Goal: Obtain resource: Download file/media

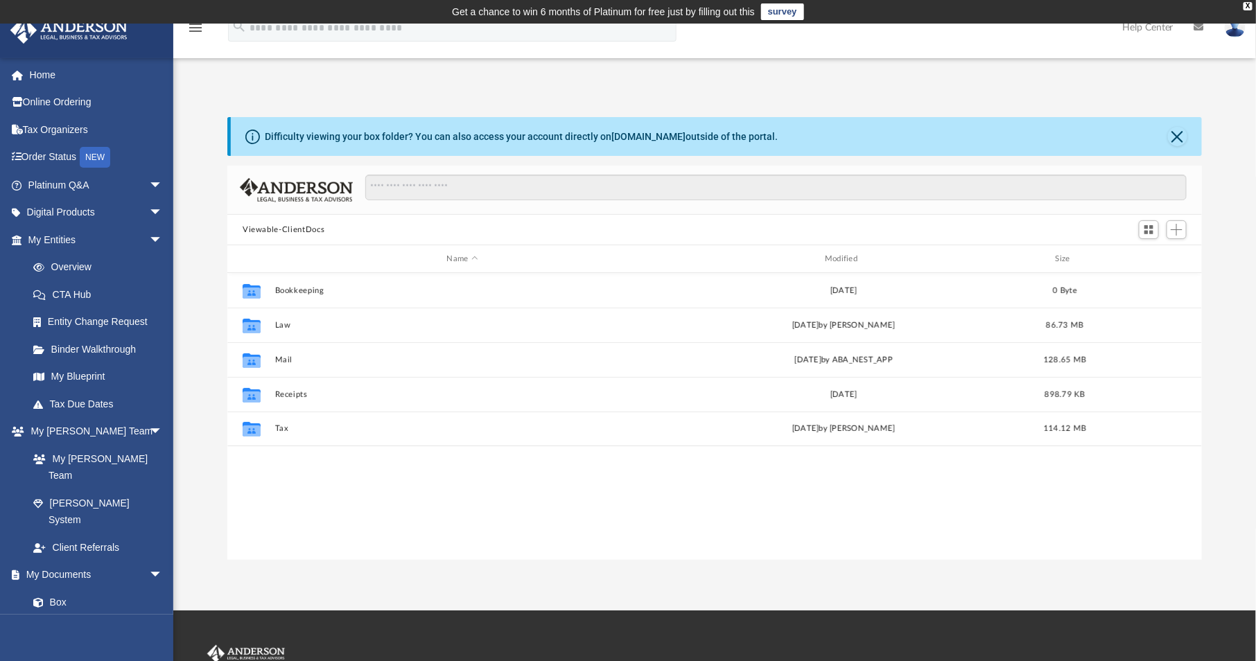
scroll to position [304, 964]
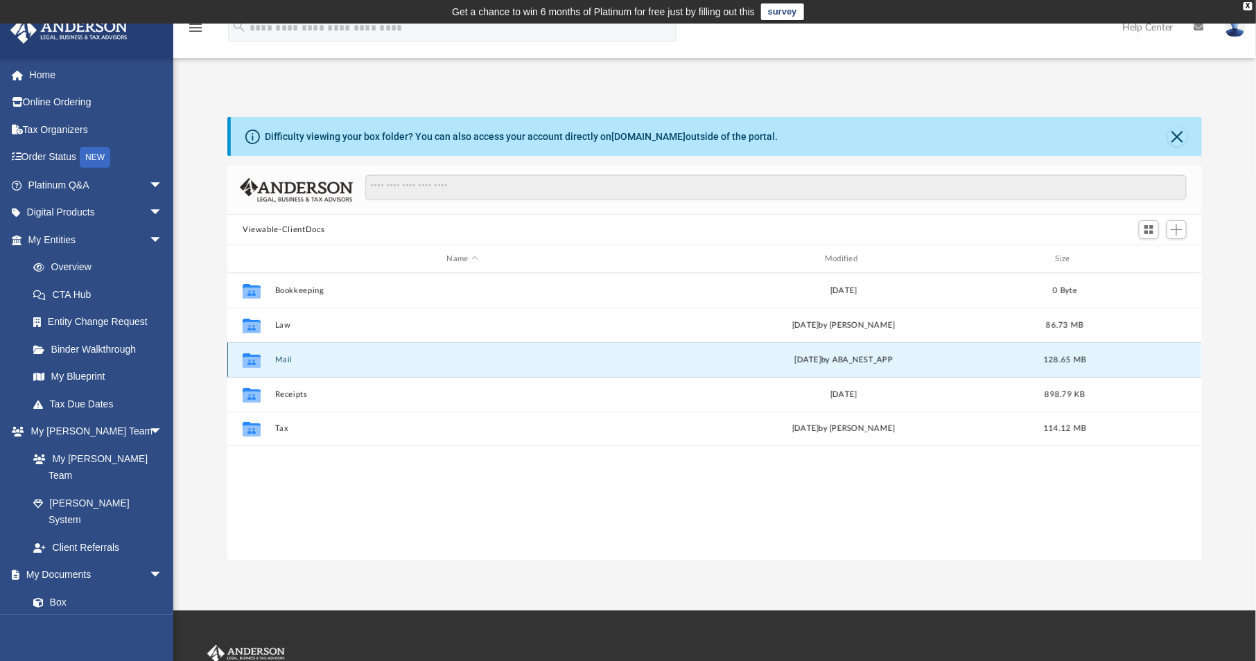
click at [289, 359] on button "Mail" at bounding box center [462, 360] width 375 height 9
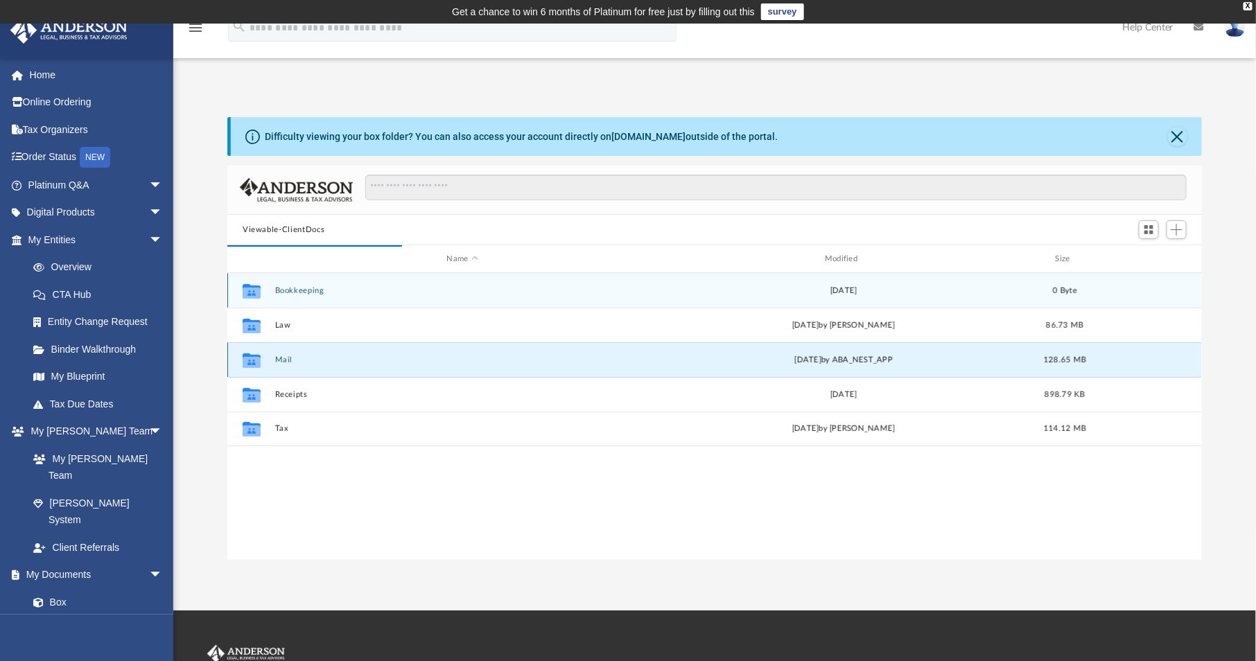
scroll to position [10, 10]
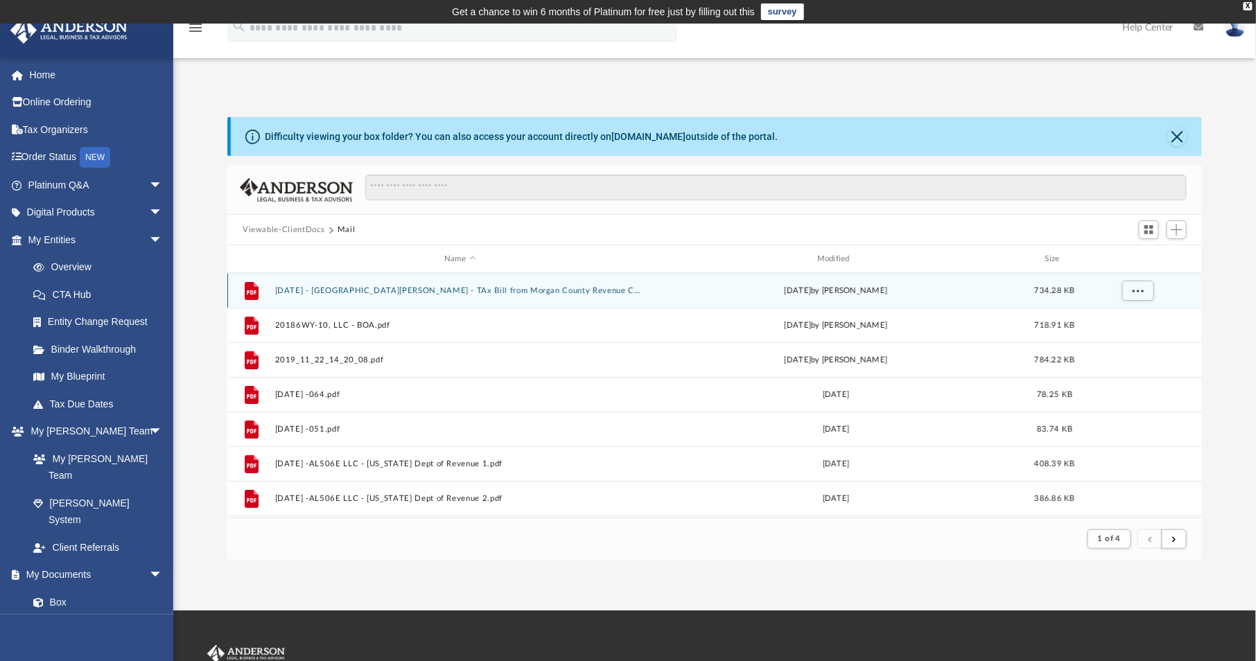
click at [498, 290] on button "[DATE] - [GEOGRAPHIC_DATA][PERSON_NAME] - TAx Bill from Morgan County Revenue C…" at bounding box center [460, 290] width 370 height 9
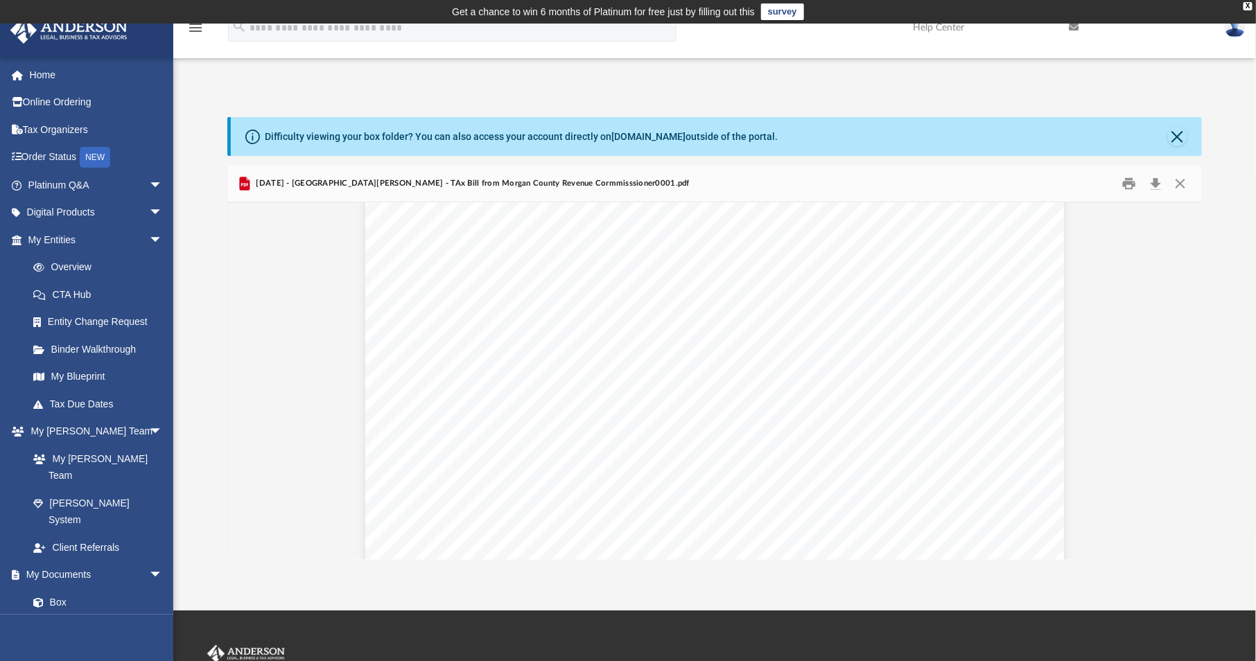
scroll to position [0, 0]
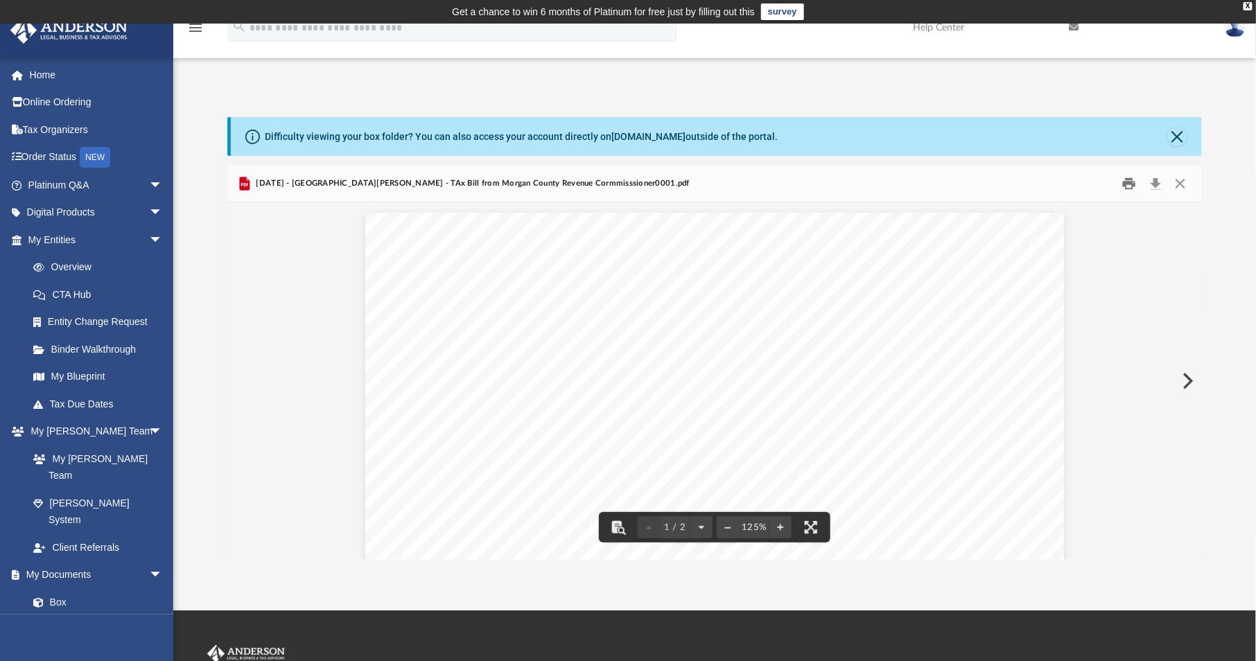
click at [1132, 186] on button "Print" at bounding box center [1130, 183] width 28 height 21
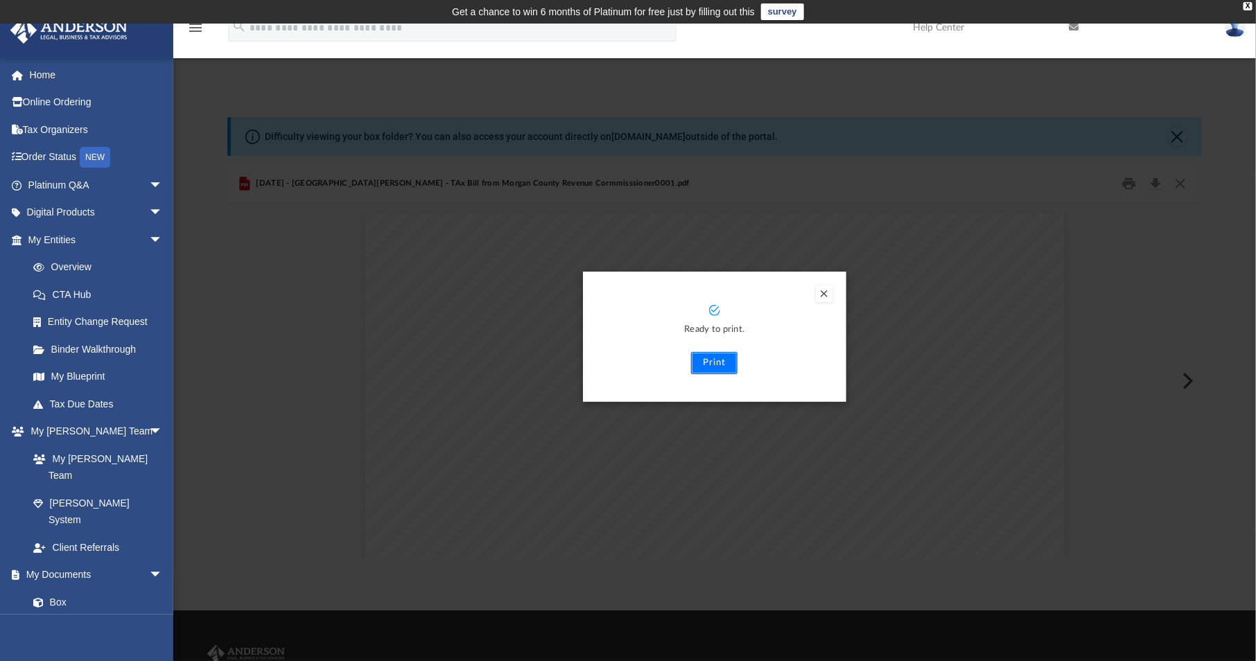
click at [714, 370] on button "Print" at bounding box center [714, 363] width 46 height 22
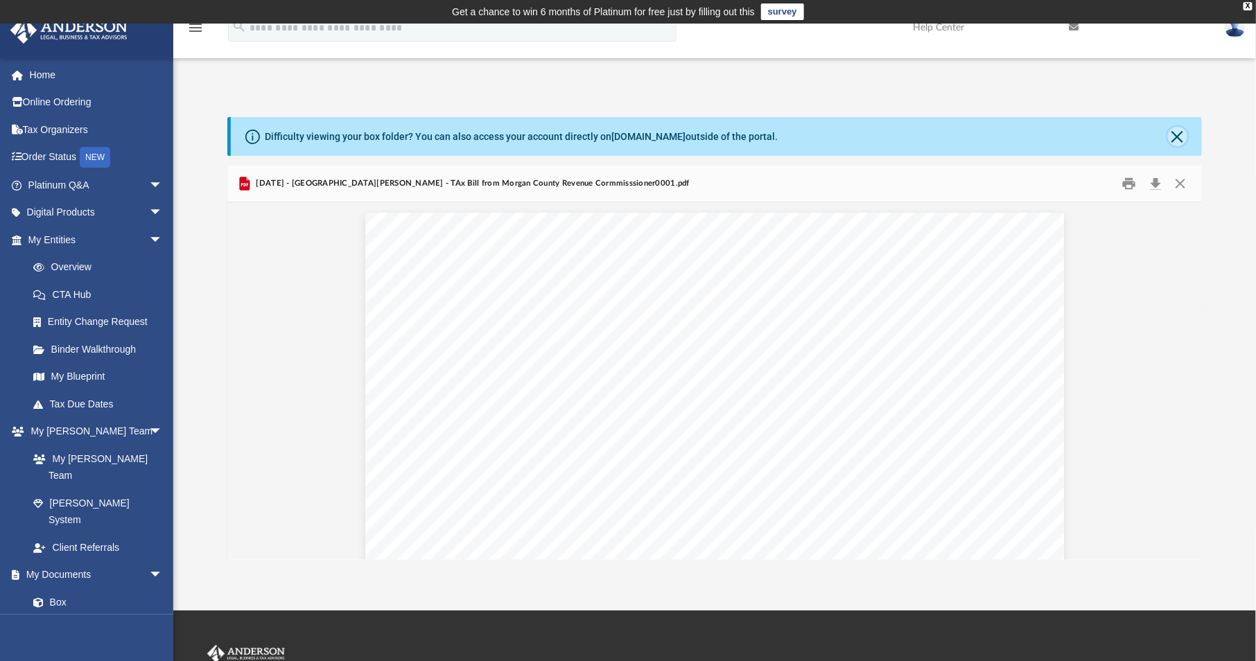
click at [1177, 142] on button "Close" at bounding box center [1177, 136] width 19 height 19
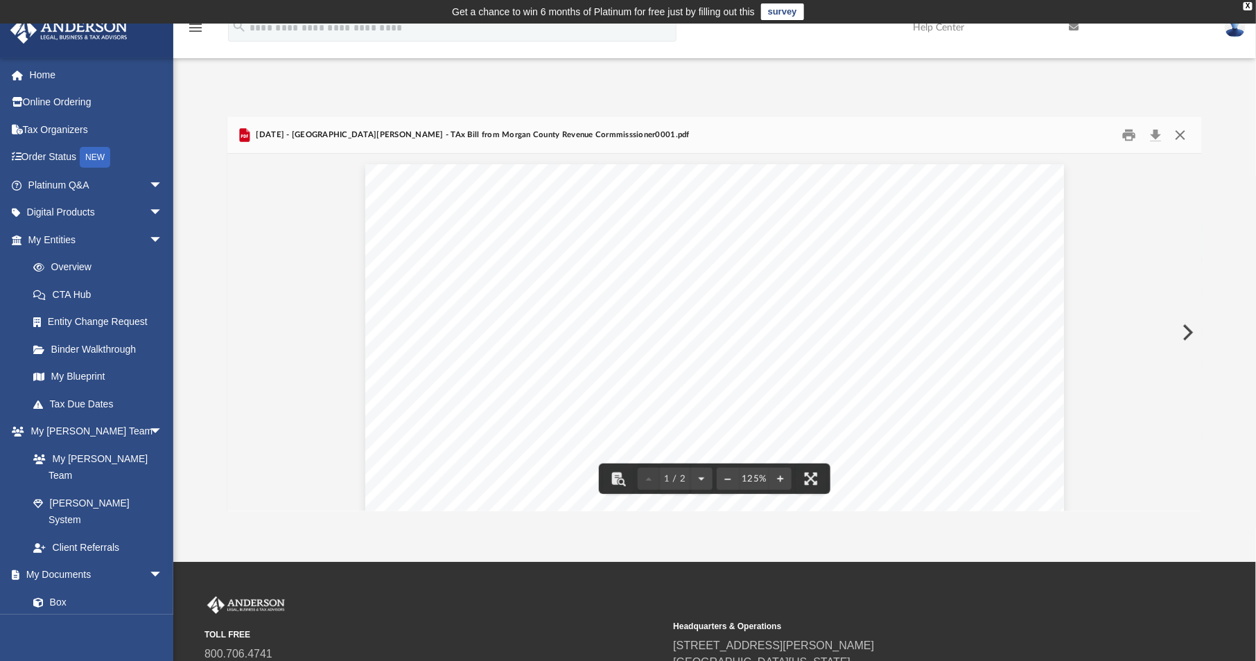
click at [1184, 139] on button "Close" at bounding box center [1180, 135] width 25 height 21
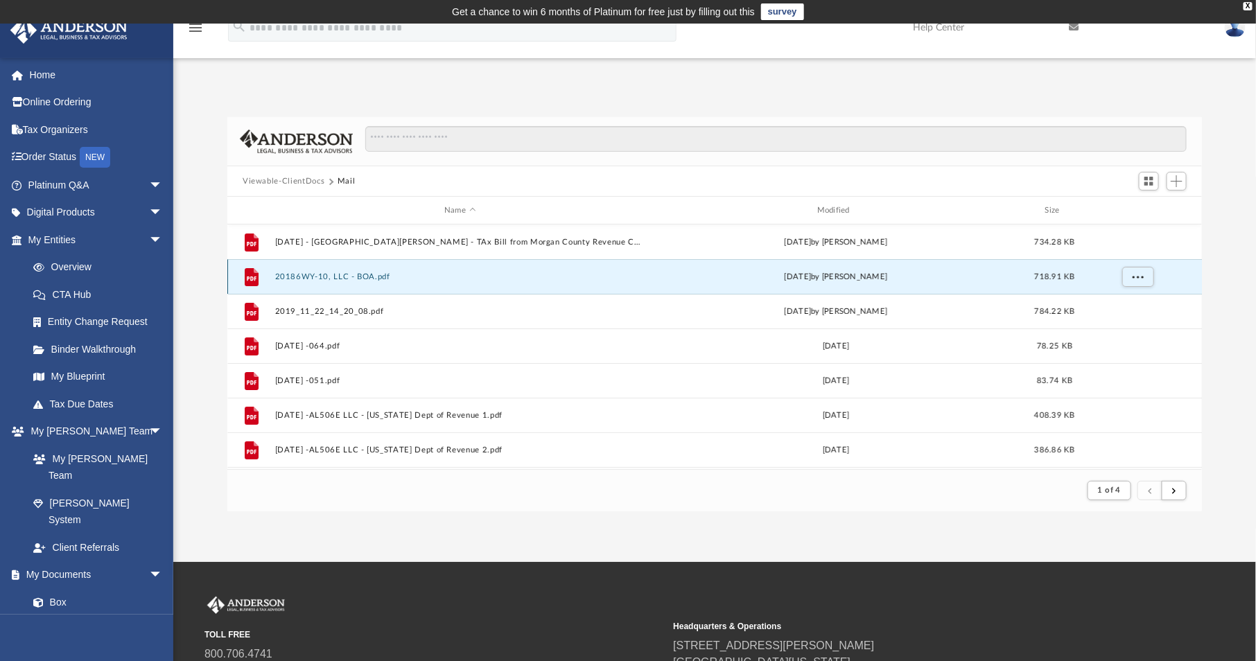
click at [338, 274] on button "20186WY-10, LLC - BOA.pdf" at bounding box center [460, 276] width 370 height 9
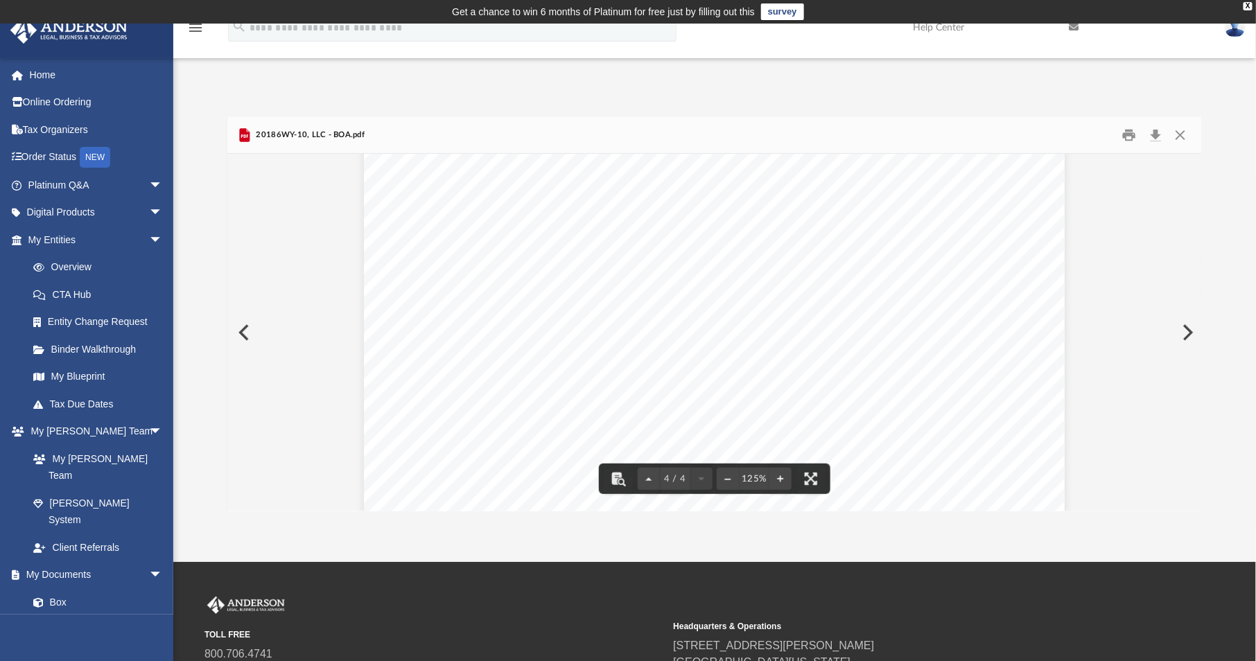
scroll to position [3366, 0]
click at [1176, 136] on button "Close" at bounding box center [1180, 135] width 25 height 21
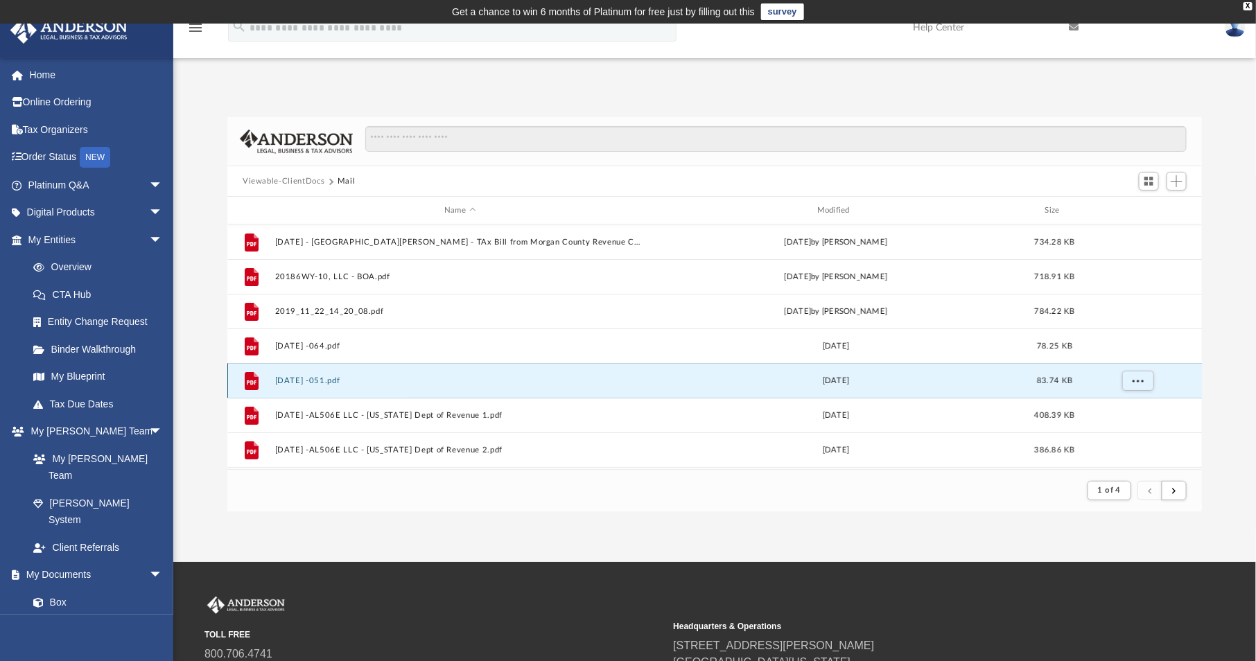
click at [405, 380] on button "[DATE] -051.pdf" at bounding box center [460, 380] width 370 height 9
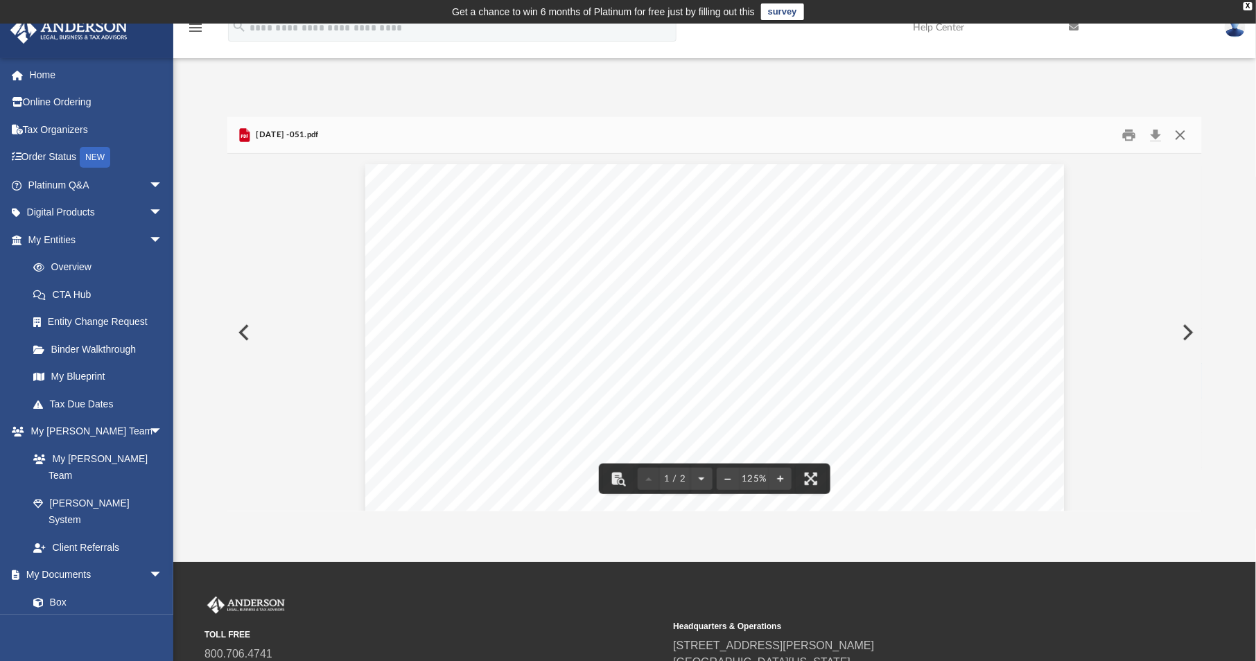
click at [1184, 137] on button "Close" at bounding box center [1180, 135] width 25 height 21
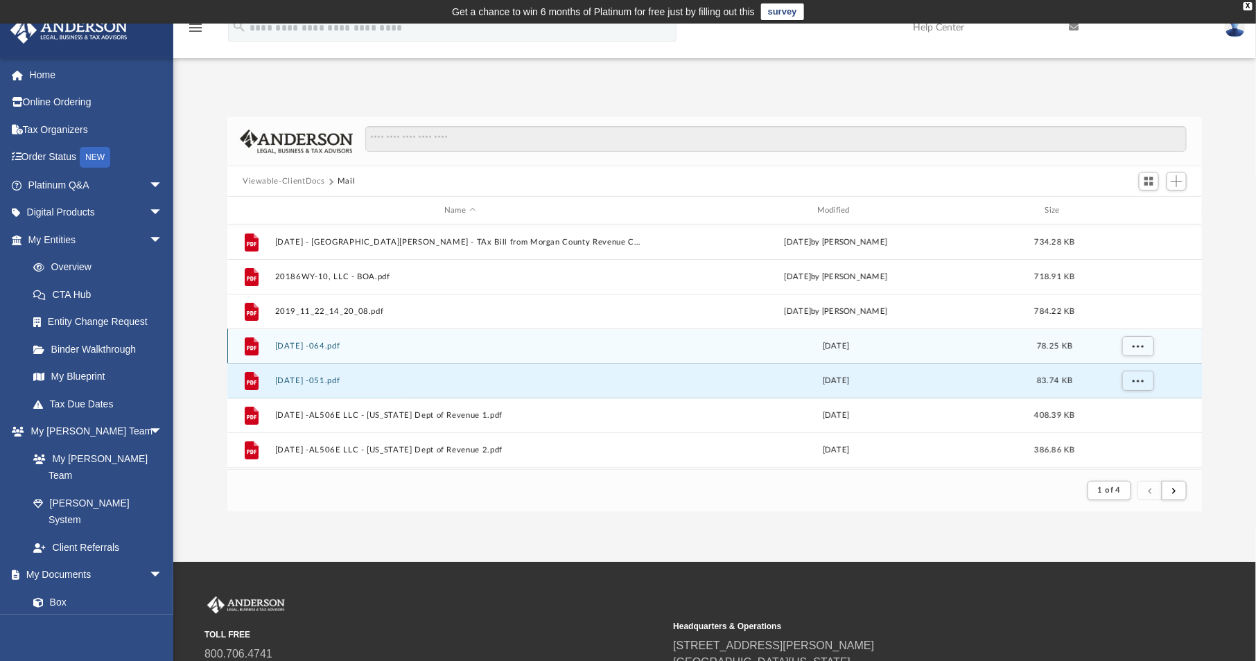
click at [431, 337] on div "File [DATE] -064.pdf [DATE] 78.25 KB" at bounding box center [714, 346] width 974 height 35
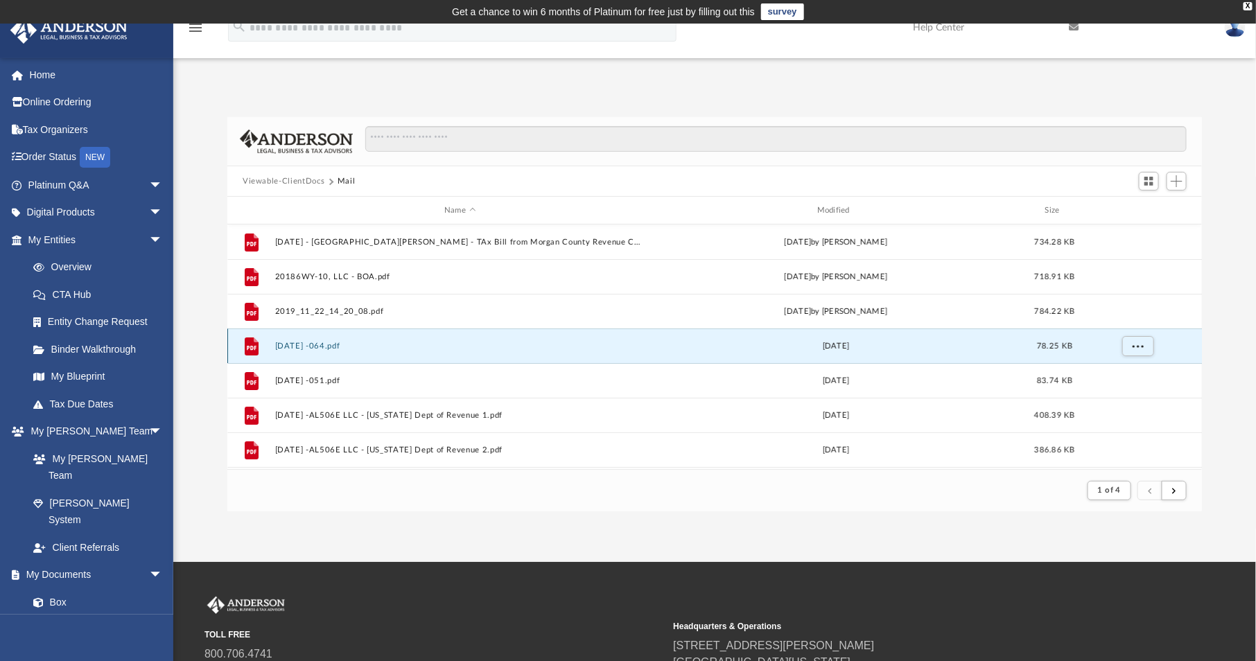
click at [423, 349] on button "[DATE] -064.pdf" at bounding box center [460, 346] width 370 height 9
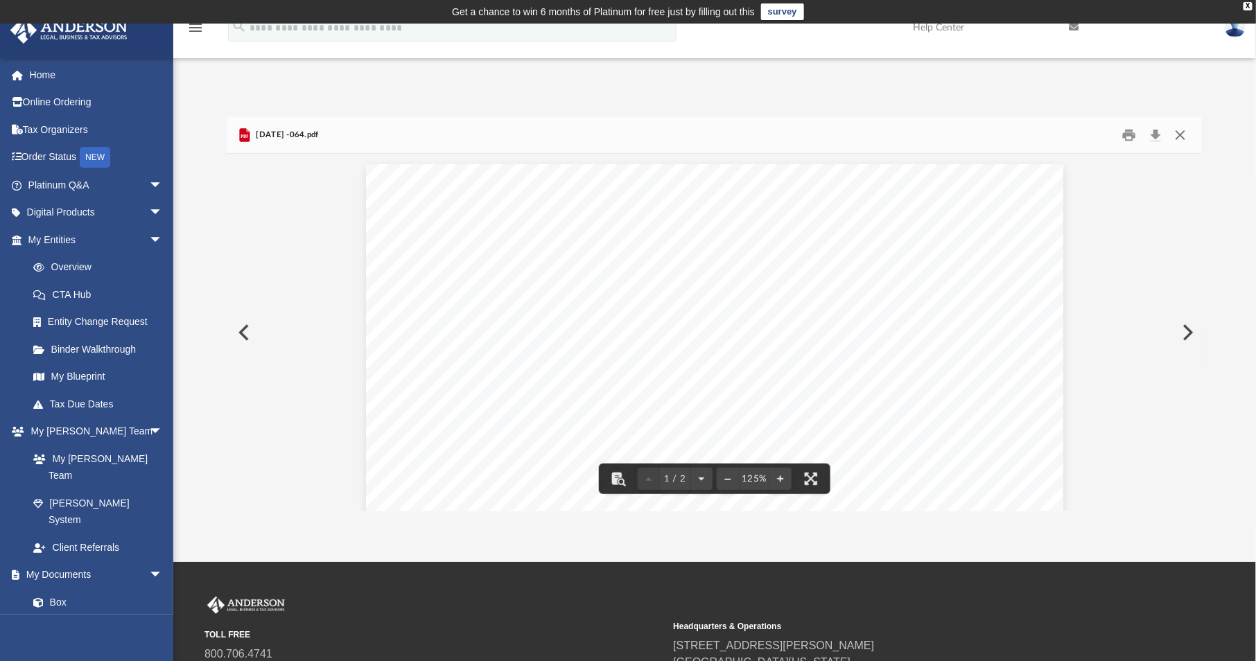
click at [1173, 136] on button "Close" at bounding box center [1180, 135] width 25 height 21
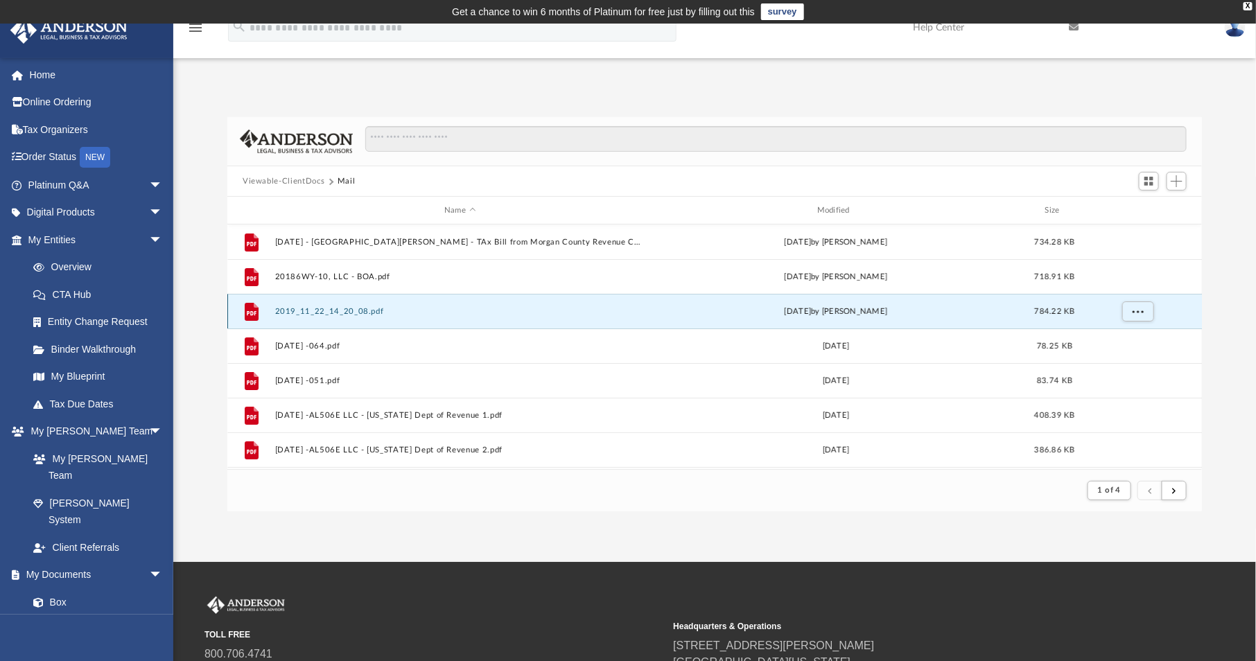
click at [367, 310] on button "2019_11_22_14_20_08.pdf" at bounding box center [460, 311] width 370 height 9
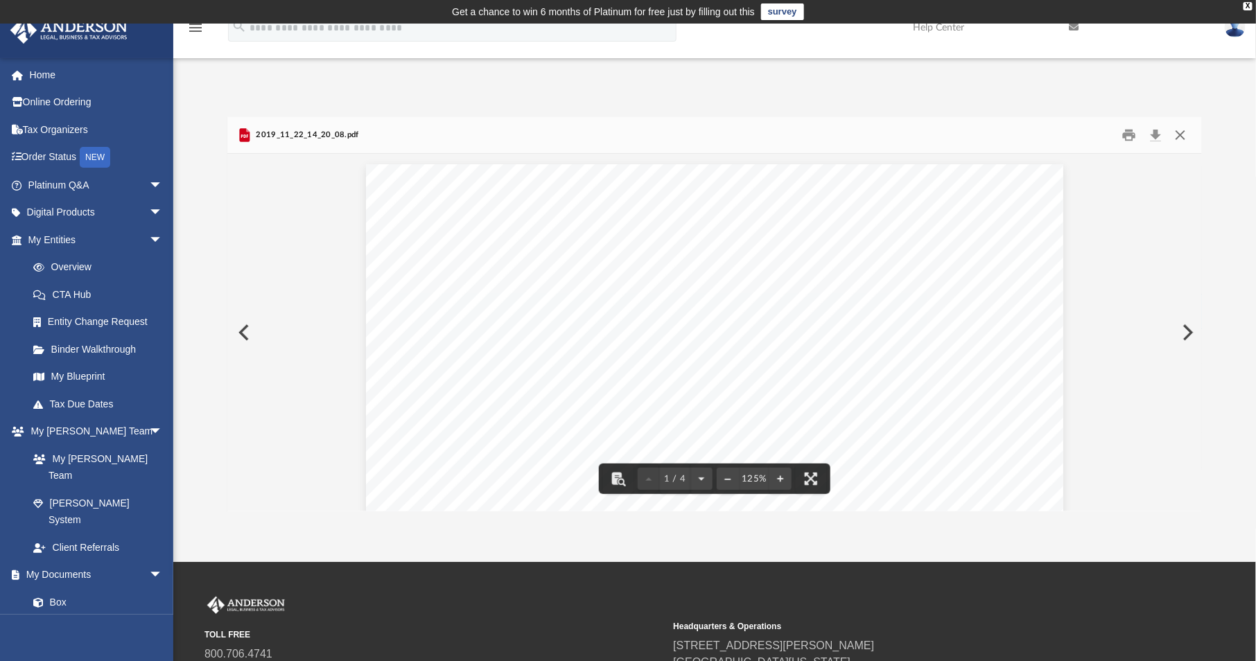
click at [1179, 131] on button "Close" at bounding box center [1180, 135] width 25 height 21
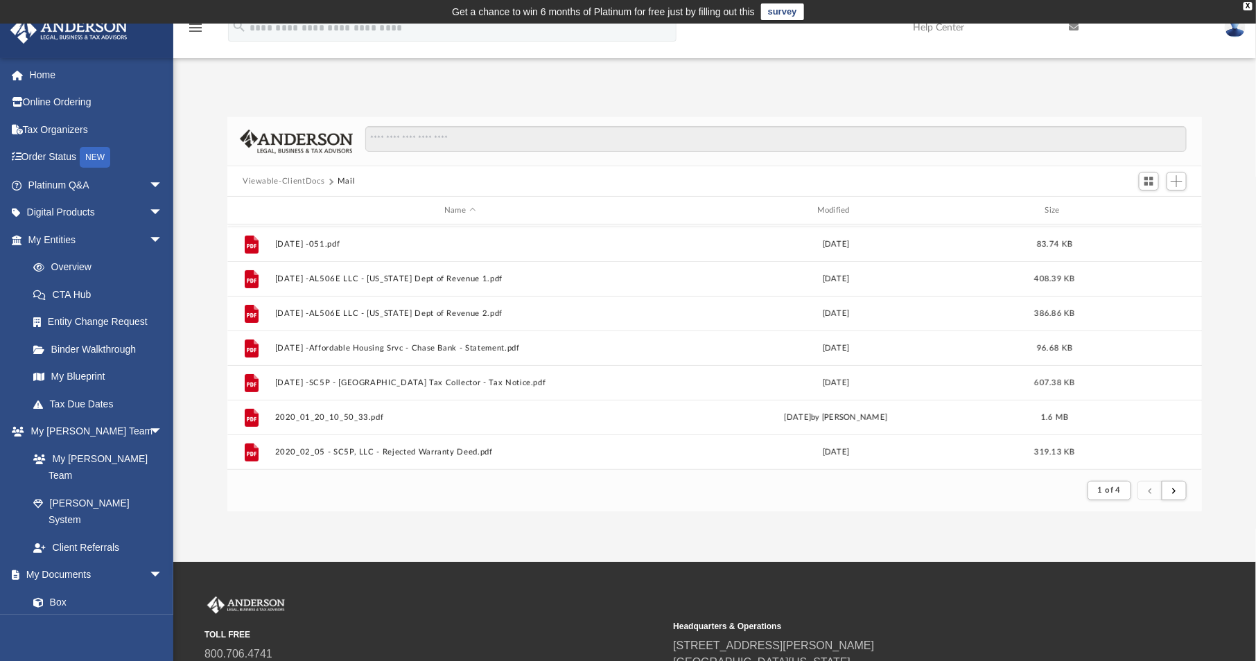
scroll to position [138, 0]
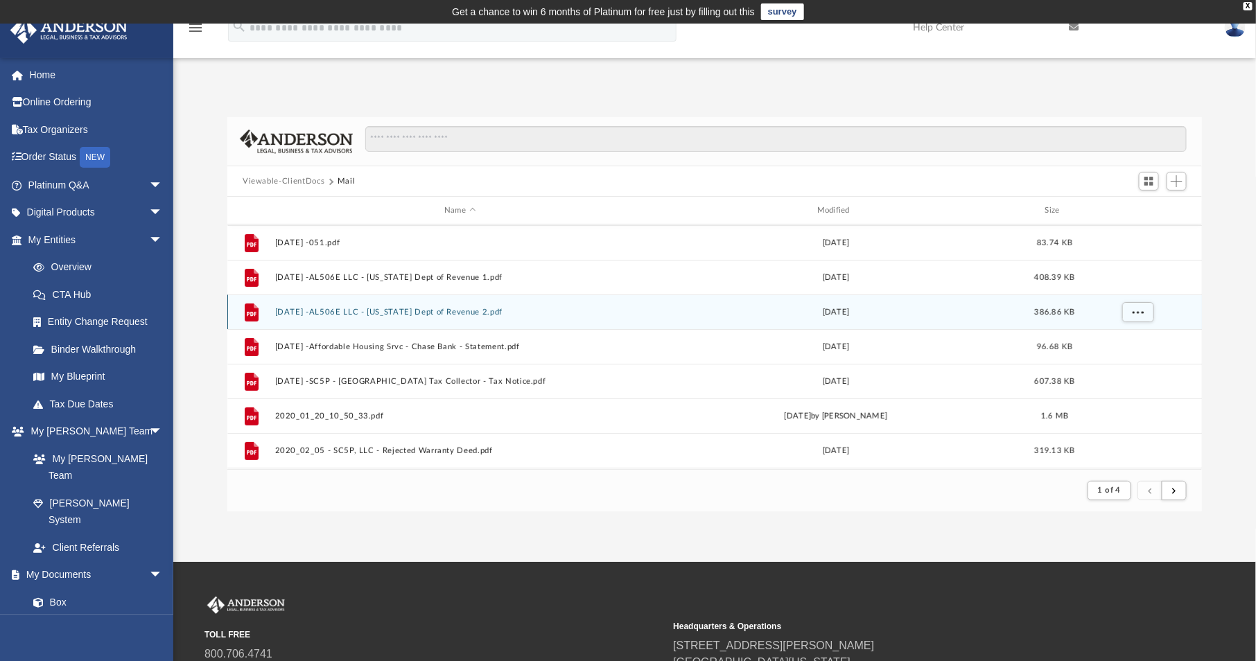
click at [487, 315] on button "[DATE] -AL506E LLC - [US_STATE] Dept of Revenue 2.pdf" at bounding box center [460, 312] width 370 height 9
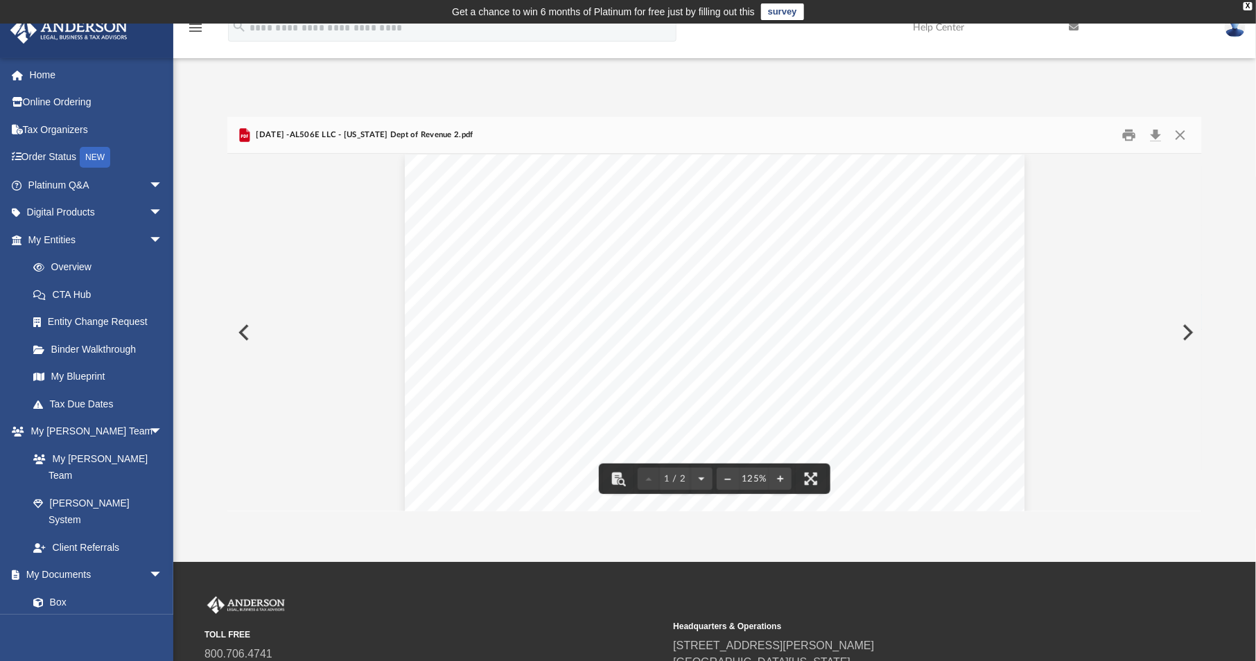
scroll to position [0, 0]
click at [1130, 130] on button "Print" at bounding box center [1130, 135] width 28 height 21
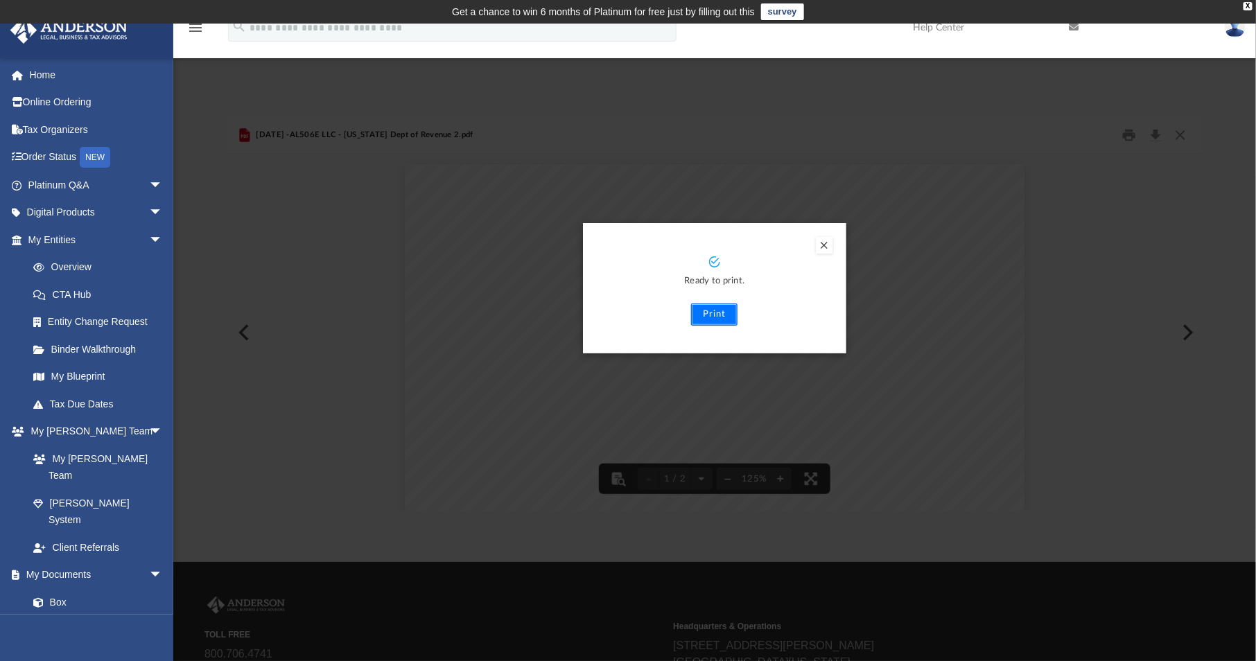
click at [718, 314] on button "Print" at bounding box center [714, 315] width 46 height 22
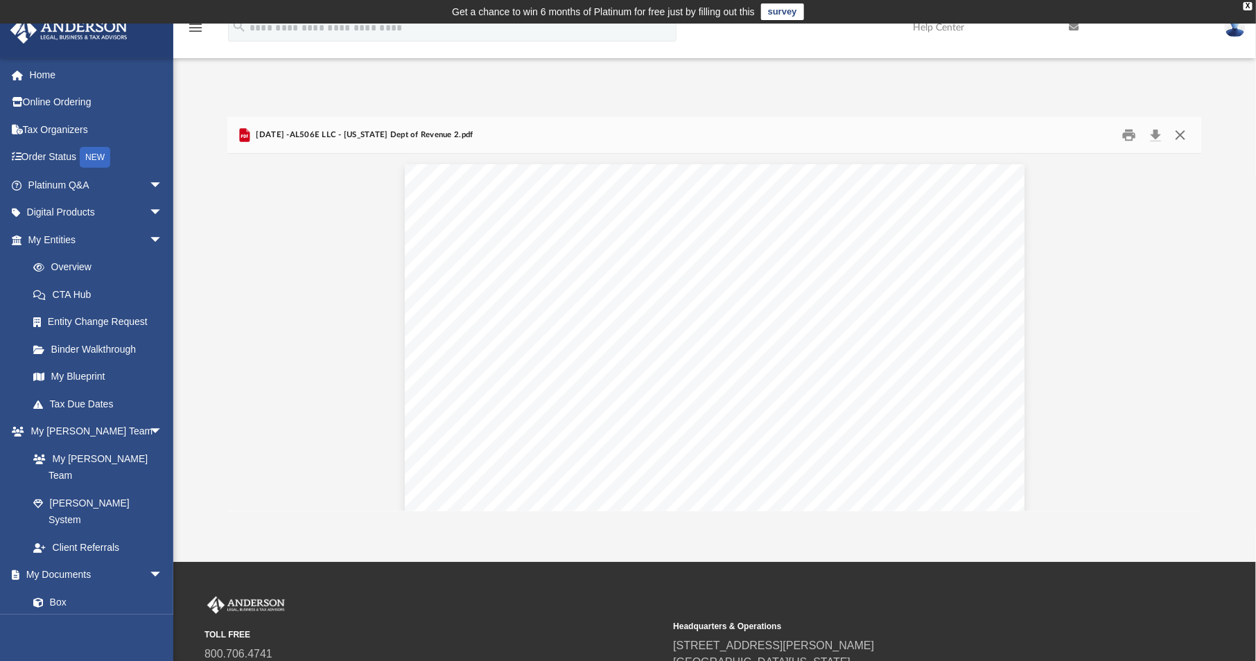
click at [1176, 139] on button "Close" at bounding box center [1180, 135] width 25 height 21
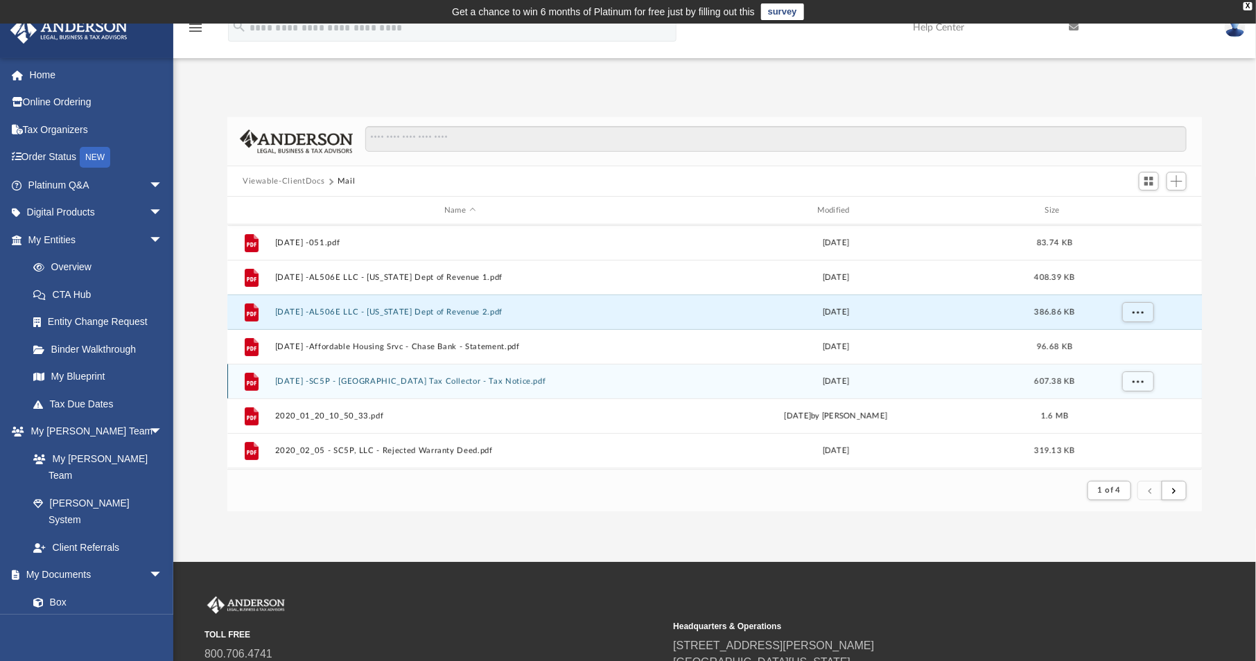
click at [412, 385] on button "[DATE] -SC5P - [GEOGRAPHIC_DATA] Tax Collector - Tax Notice.pdf" at bounding box center [460, 381] width 370 height 9
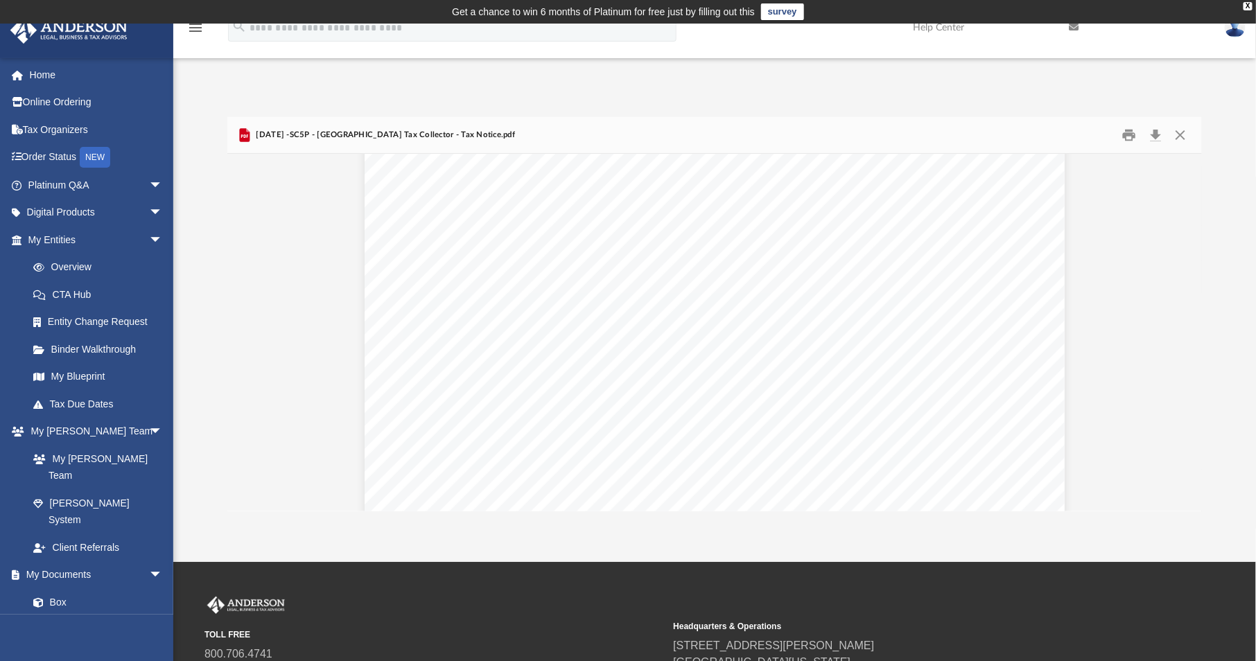
scroll to position [277, 0]
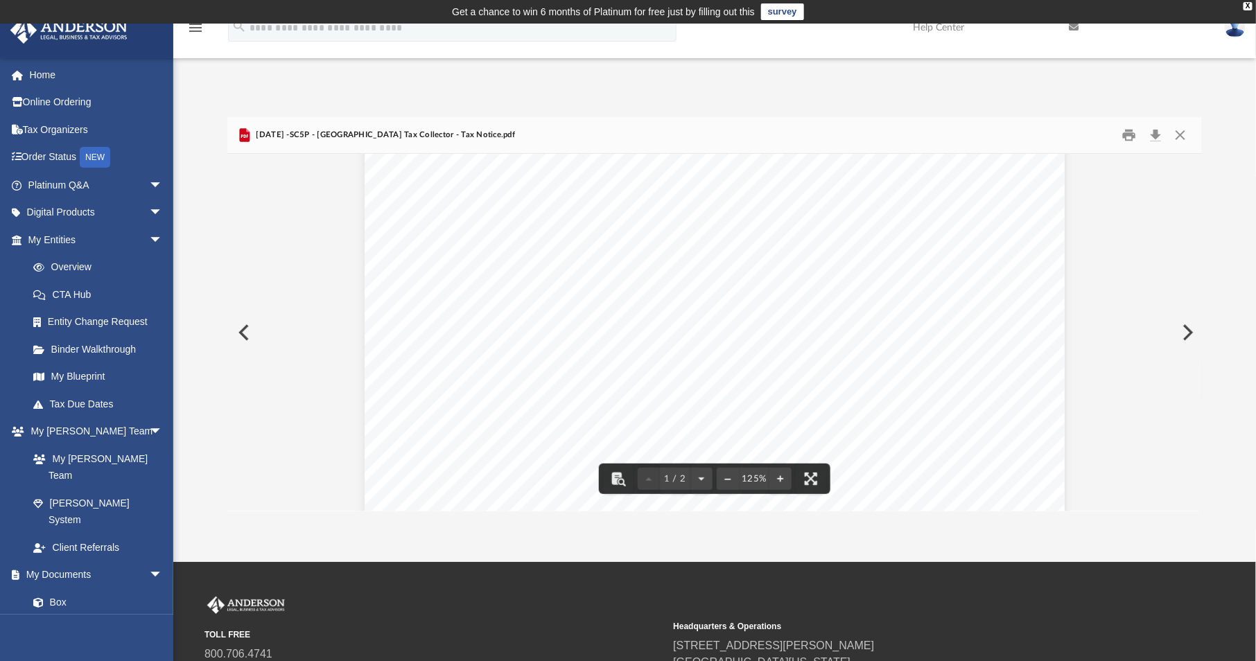
click at [1177, 137] on button "Close" at bounding box center [1180, 135] width 25 height 21
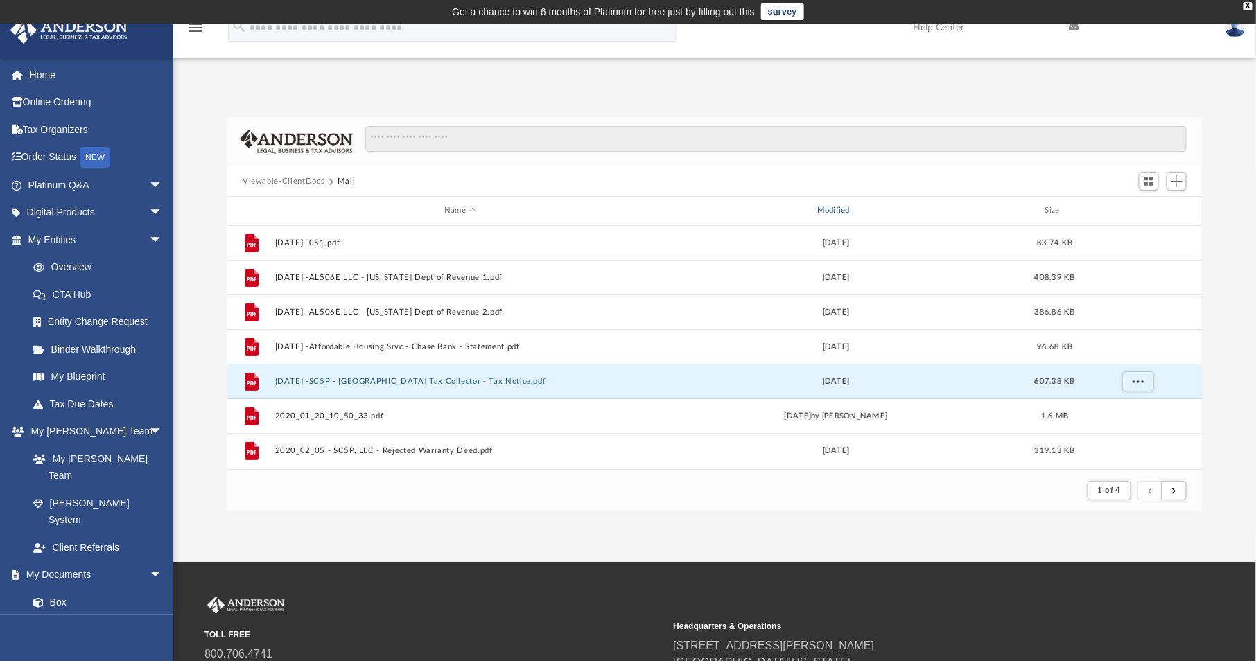
click at [843, 207] on div "Modified" at bounding box center [836, 210] width 370 height 12
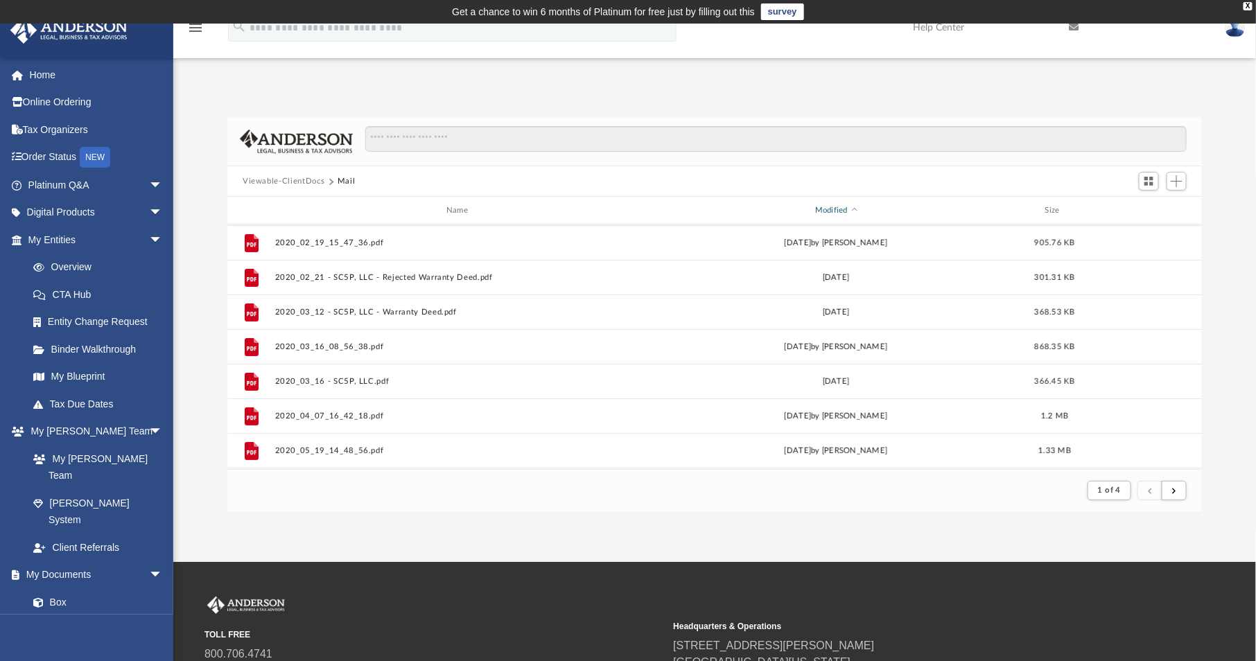
click at [828, 207] on div "Modified" at bounding box center [836, 210] width 370 height 12
